Goal: Find specific page/section: Find specific page/section

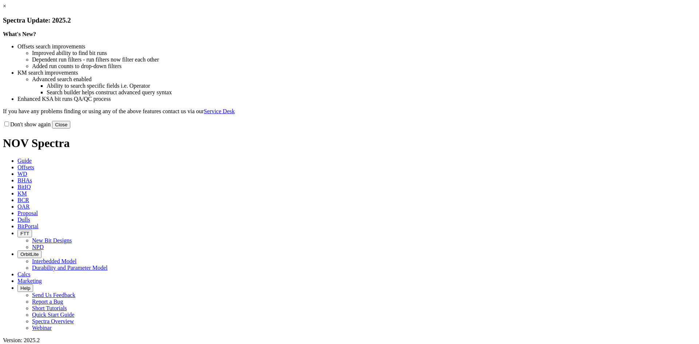
click at [6, 9] on link "×" at bounding box center [4, 6] width 3 height 6
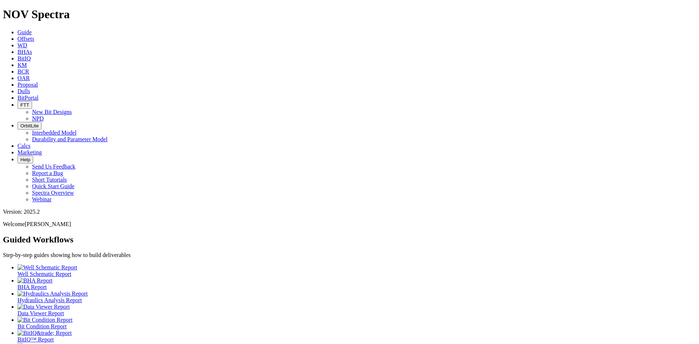
click at [39, 95] on span "BitPortal" at bounding box center [27, 98] width 21 height 6
